Goal: Information Seeking & Learning: Learn about a topic

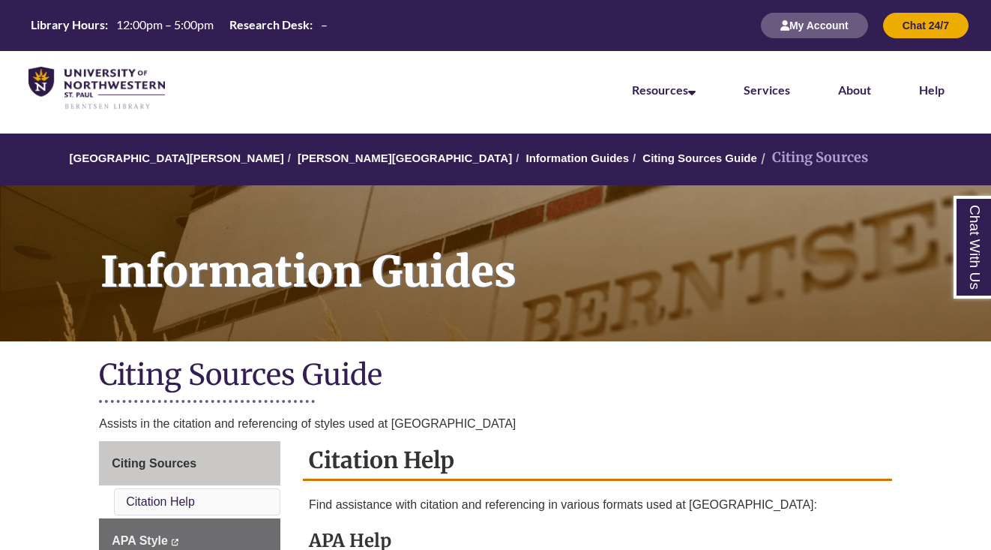
click at [96, 75] on img at bounding box center [96, 88] width 136 height 43
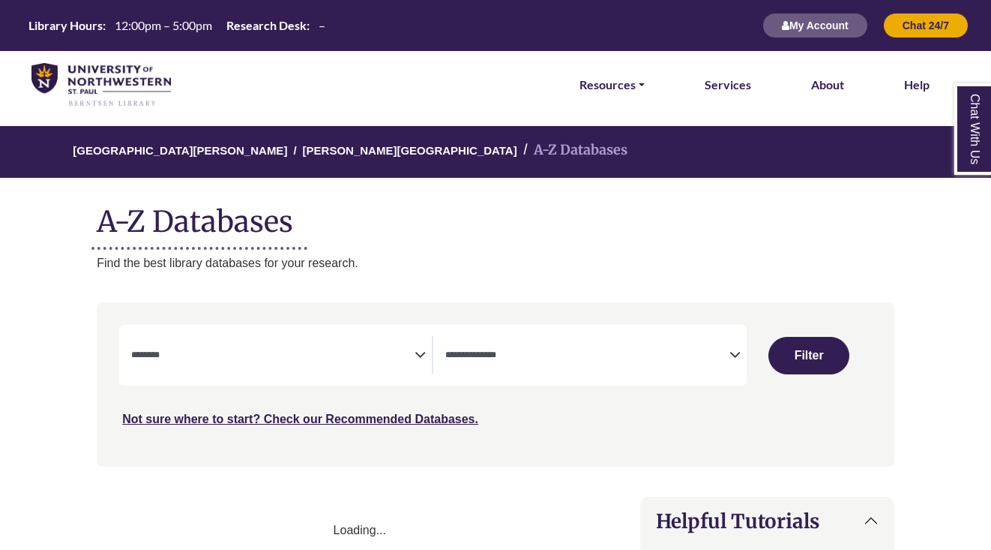
select select "Database Subject Filter"
select select "Database Types Filter"
select select "Database Subject Filter"
select select "Database Types Filter"
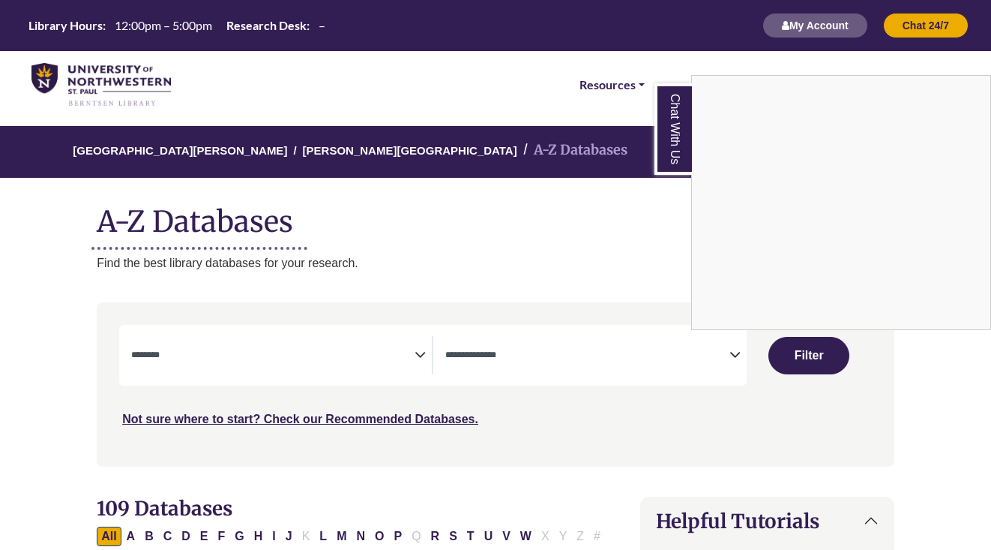
click at [418, 222] on div "Chat With Us" at bounding box center [495, 275] width 991 height 550
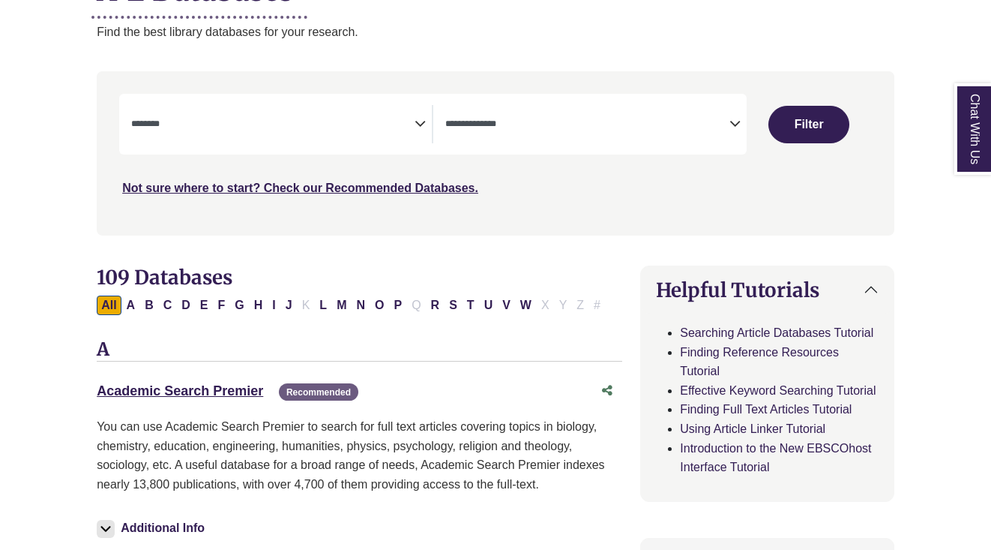
scroll to position [268, 0]
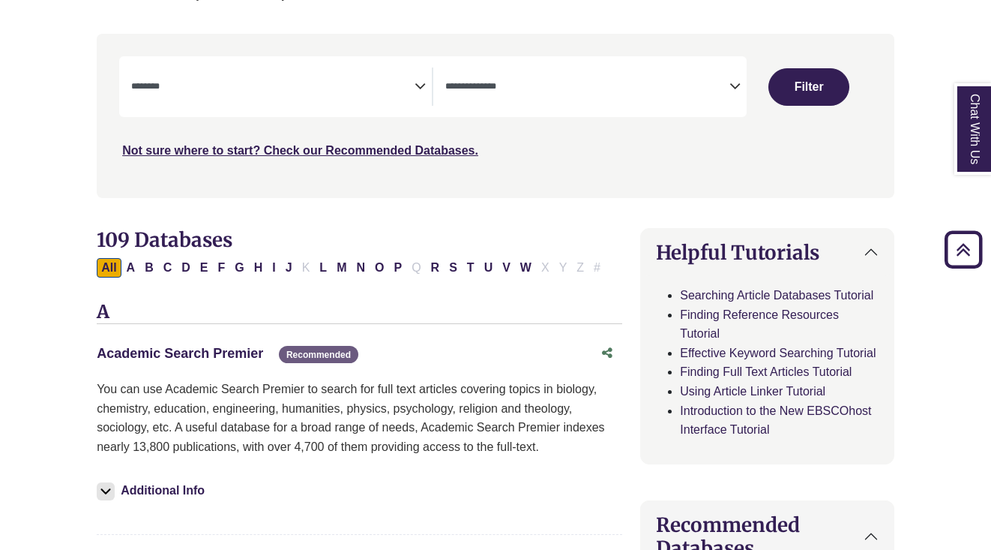
click at [235, 349] on link "Academic Search Premier This link opens in a new window" at bounding box center [180, 353] width 166 height 15
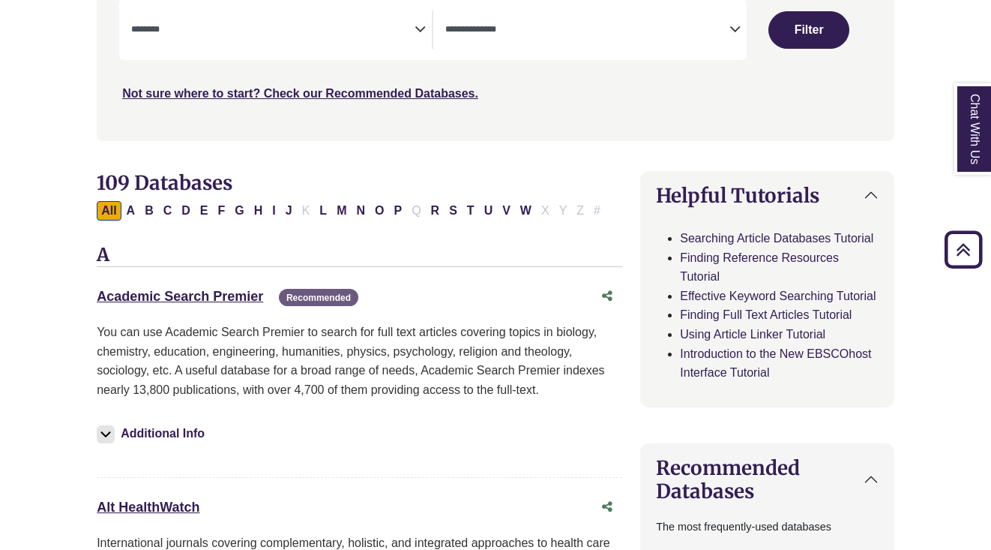
scroll to position [239, 0]
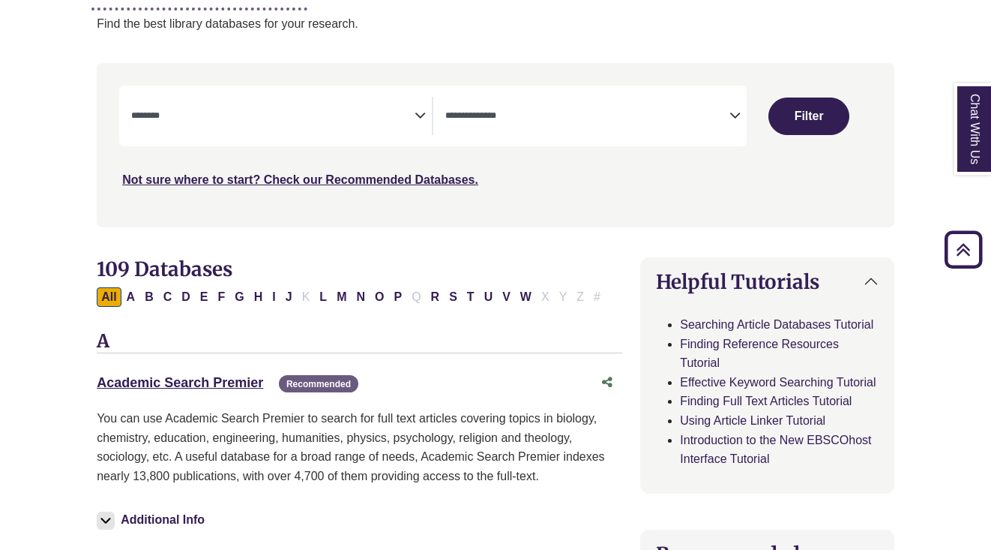
click at [358, 86] on div "**********" at bounding box center [432, 115] width 627 height 61
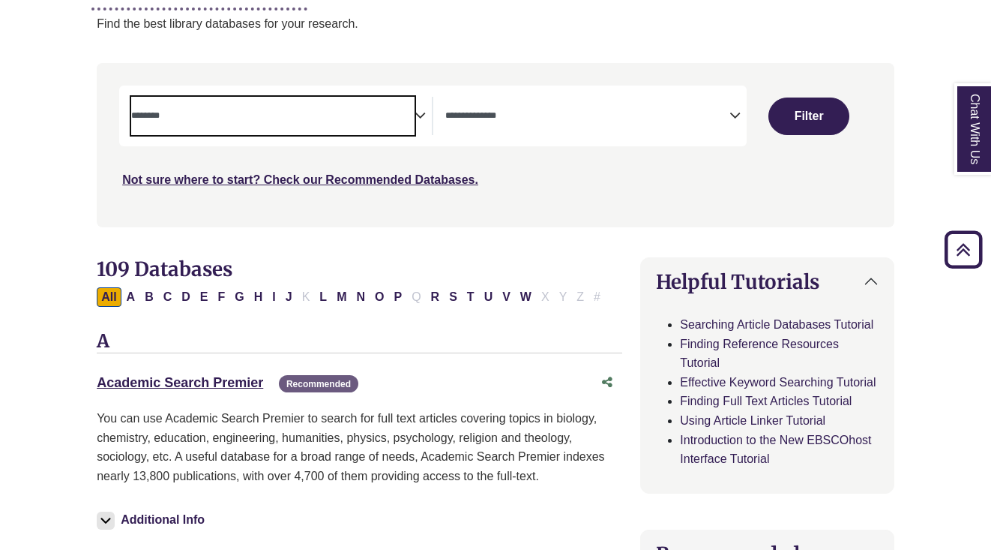
click at [358, 101] on span "Search filters" at bounding box center [272, 116] width 283 height 38
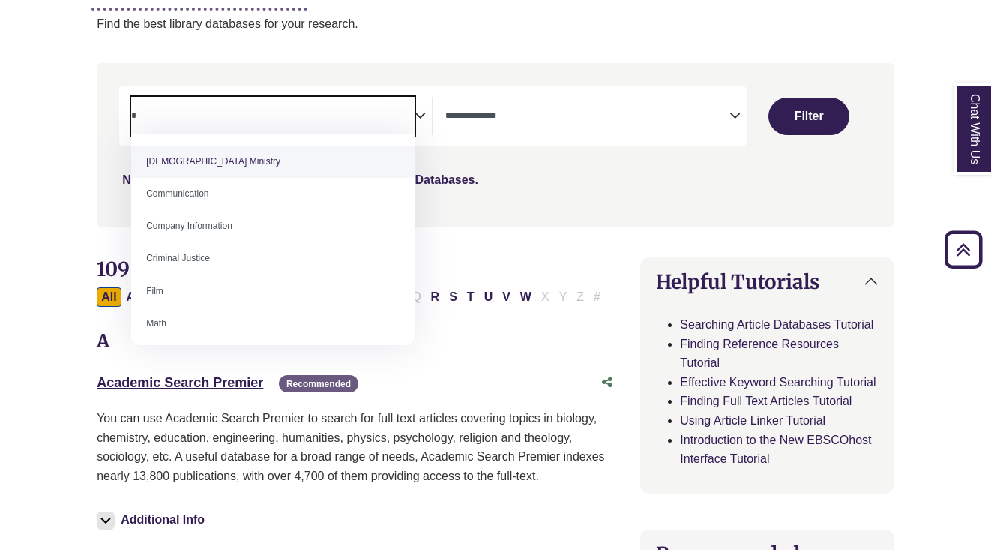
type textarea "*"
select select "*****"
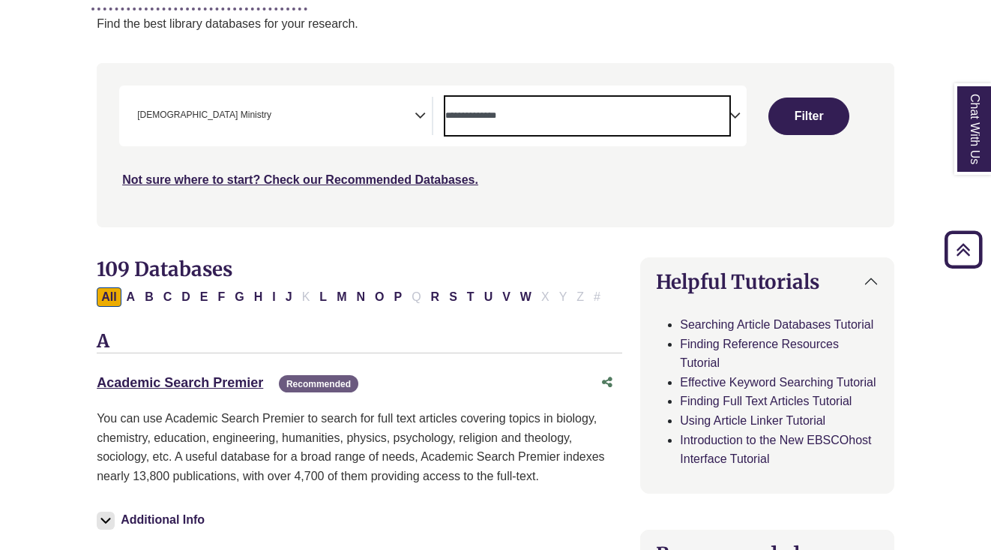
click at [575, 128] on span "Search filters" at bounding box center [586, 116] width 283 height 38
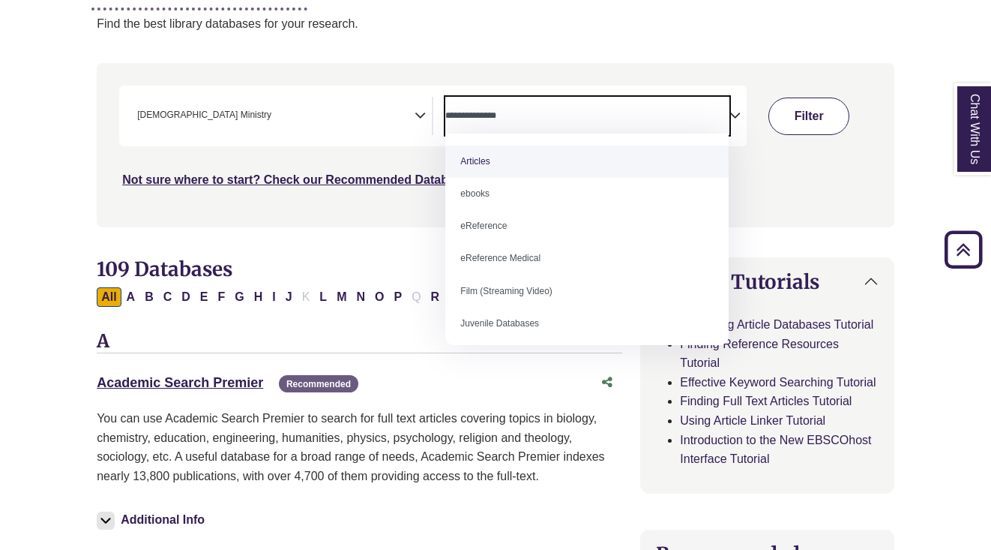
click at [796, 115] on div "***" at bounding box center [495, 136] width 753 height 103
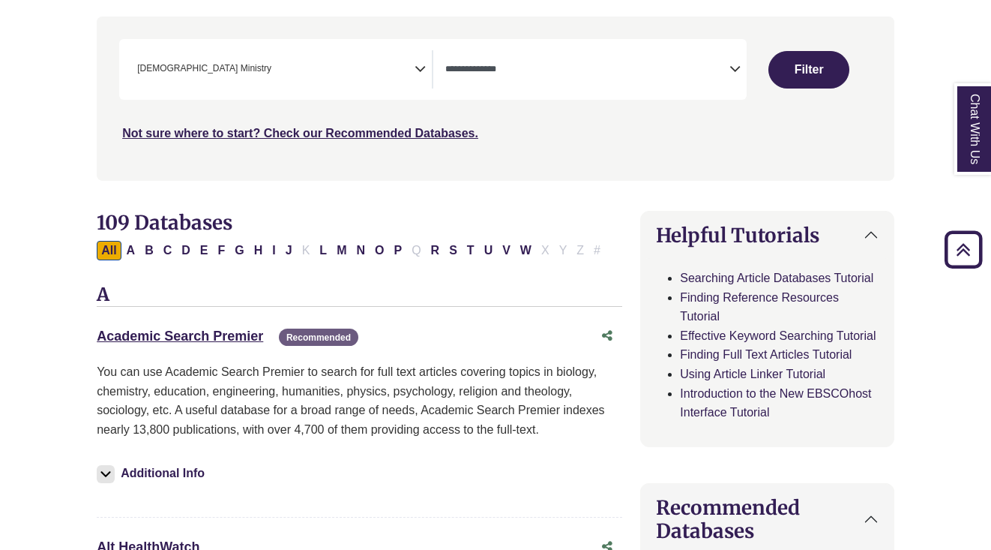
click at [773, 82] on div "Clear Filters Filter" at bounding box center [809, 69] width 107 height 37
click at [811, 70] on button "Filter" at bounding box center [809, 69] width 80 height 37
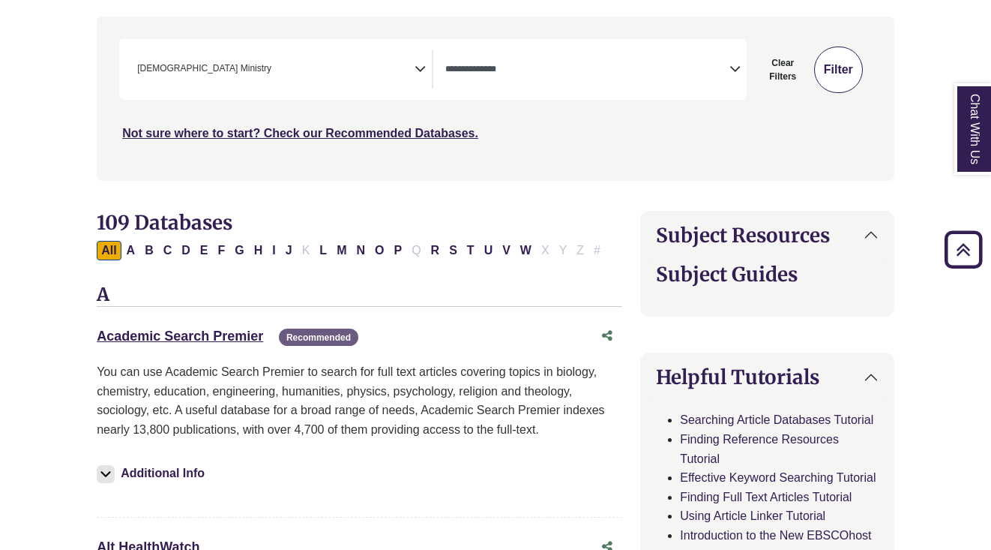
select select "Database Types Filter"
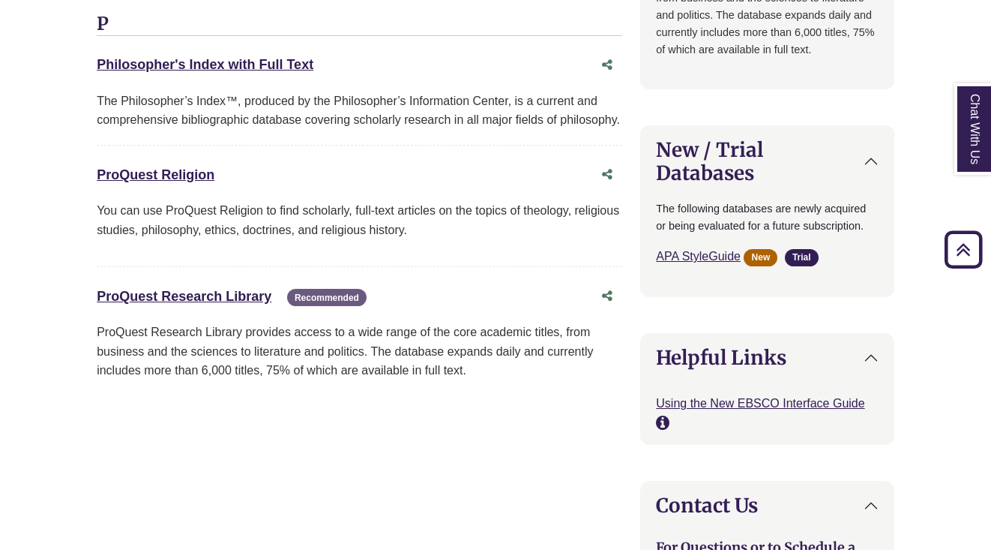
scroll to position [1425, 0]
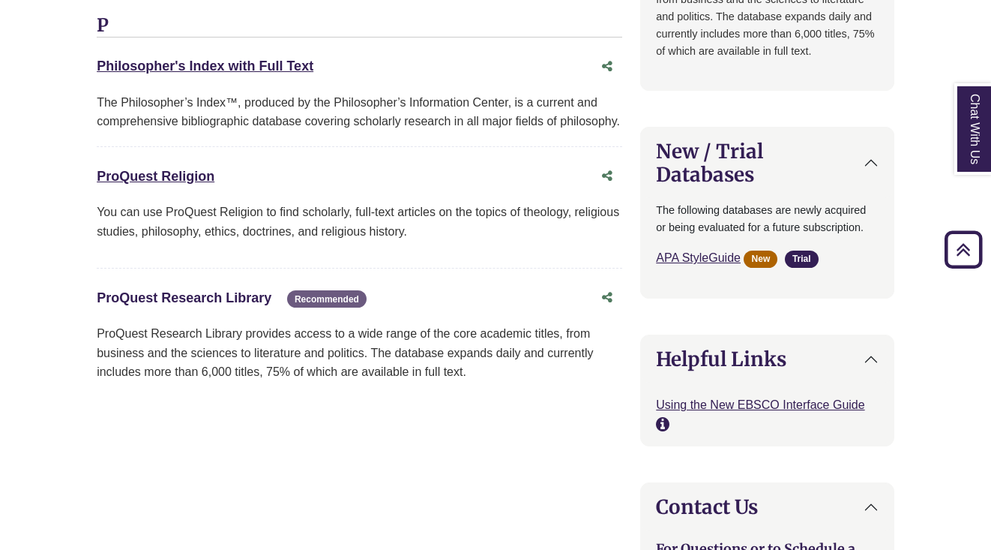
click at [184, 290] on link "ProQuest Research Library This link opens in a new window" at bounding box center [184, 297] width 175 height 15
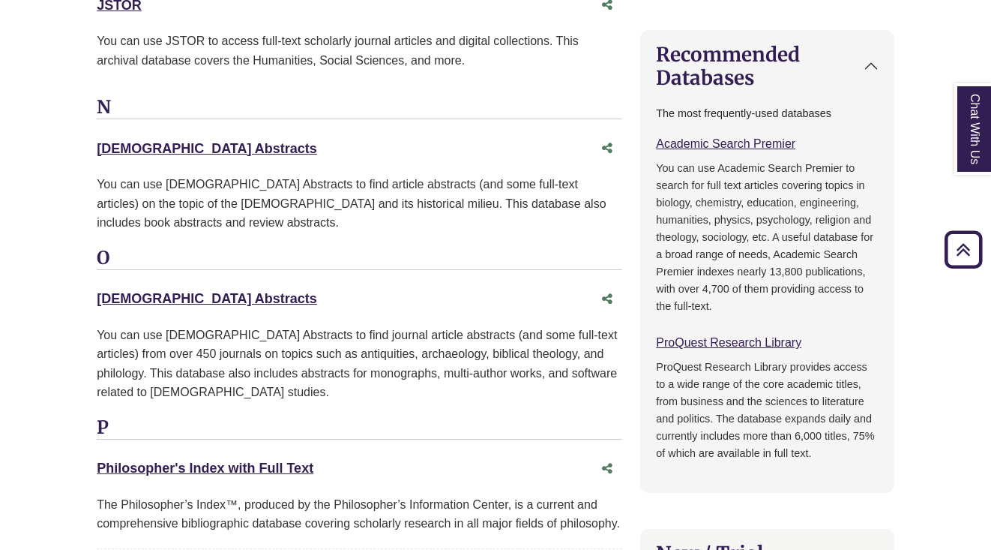
scroll to position [1006, 0]
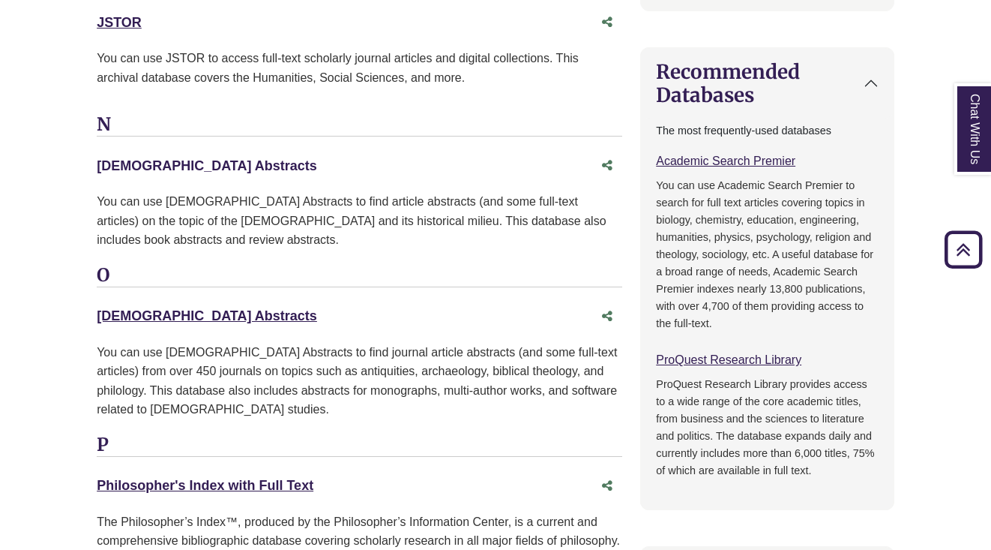
click at [171, 158] on link "New Testament Abstracts This link opens in a new window" at bounding box center [207, 165] width 220 height 15
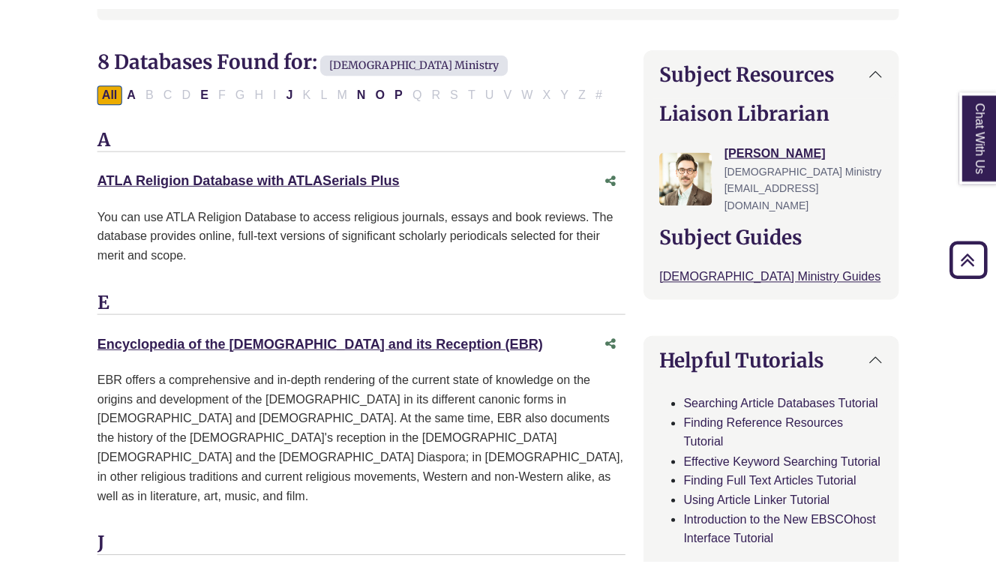
scroll to position [454, 0]
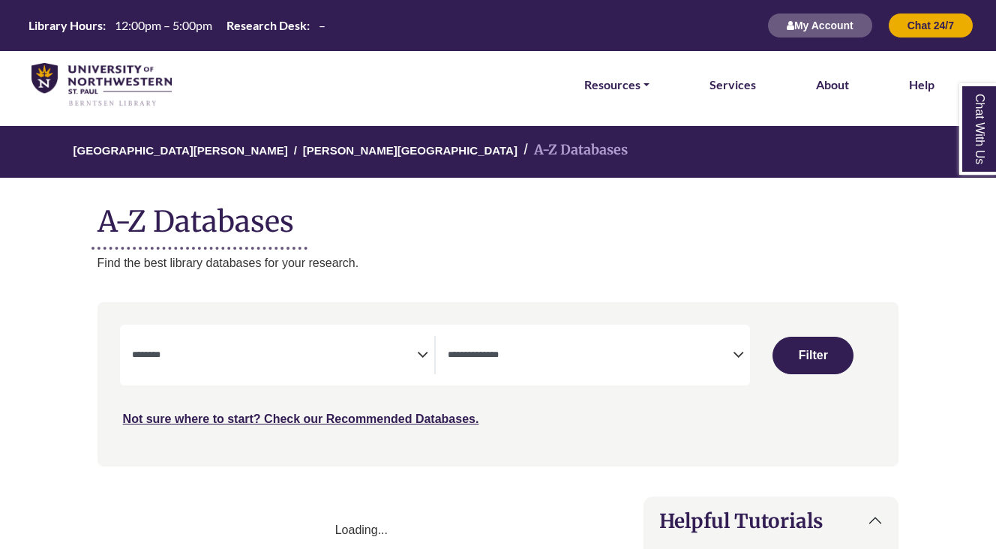
select select "Database Subject Filter"
select select "Database Types Filter"
select select "Database Subject Filter"
select select "Database Types Filter"
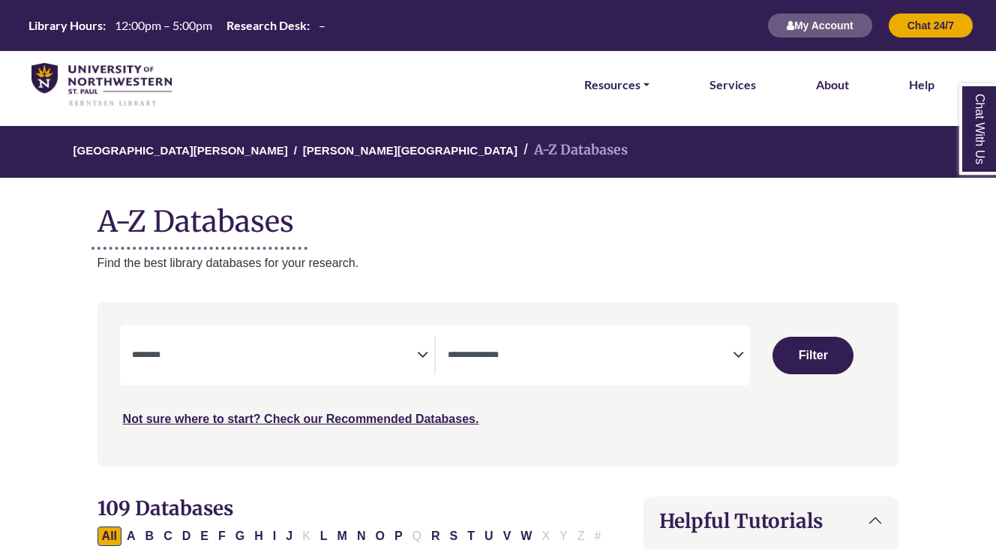
click at [287, 383] on div "**********" at bounding box center [435, 355] width 631 height 61
click at [288, 346] on span "Search filters" at bounding box center [274, 352] width 285 height 13
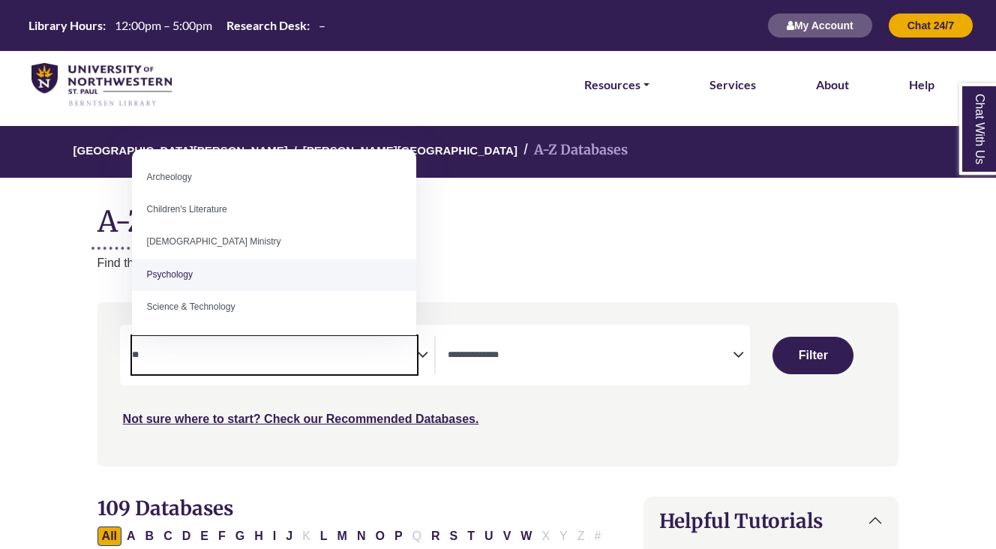
type textarea "**"
select select "*****"
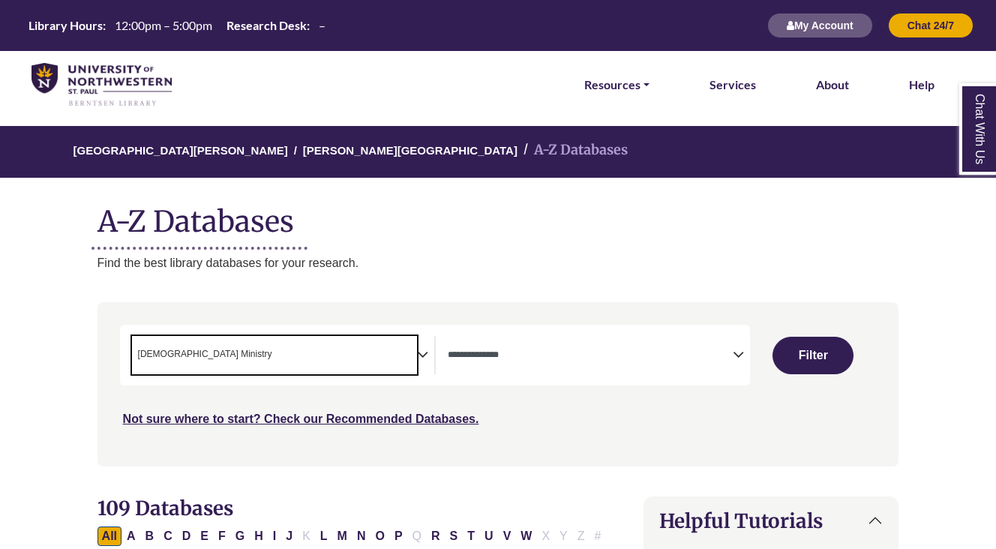
scroll to position [100, 0]
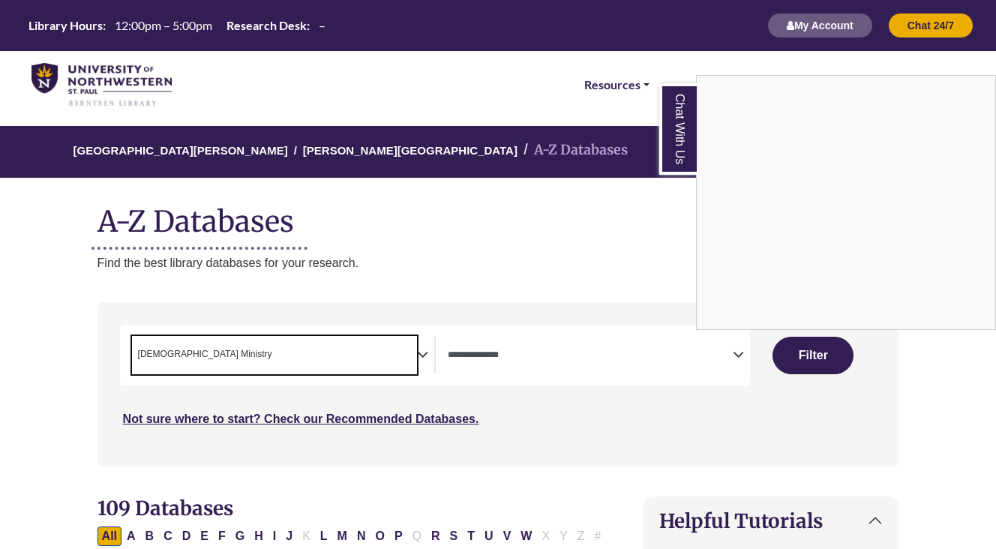
click at [825, 359] on div "Chat With Us" at bounding box center [498, 274] width 996 height 549
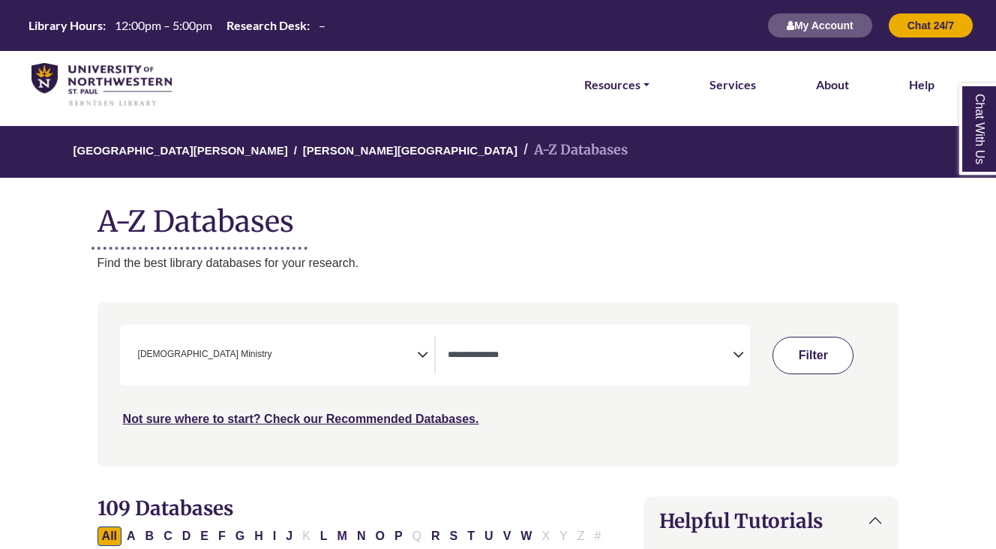
click at [804, 349] on button "Filter" at bounding box center [812, 355] width 81 height 37
select select "Database Types Filter"
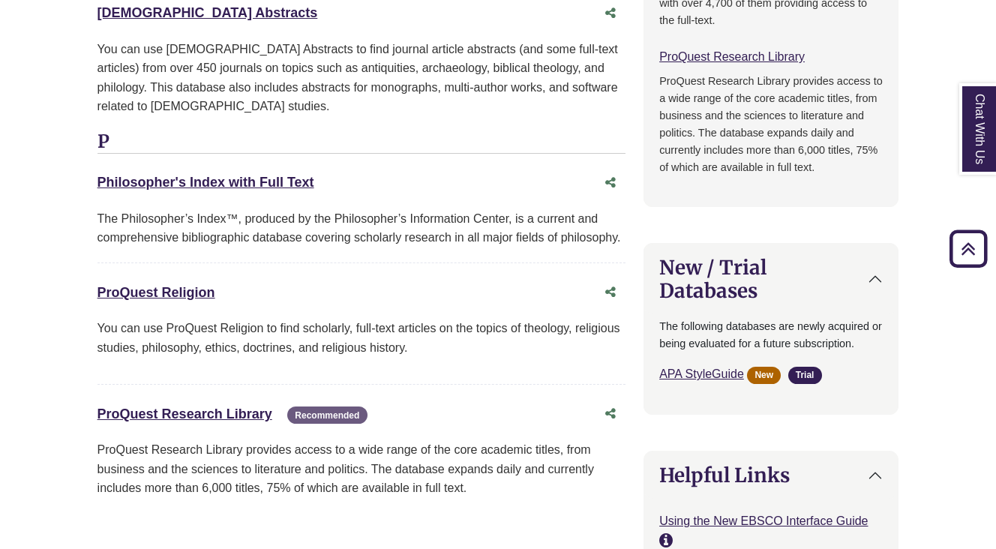
scroll to position [1307, 0]
